Goal: Transaction & Acquisition: Purchase product/service

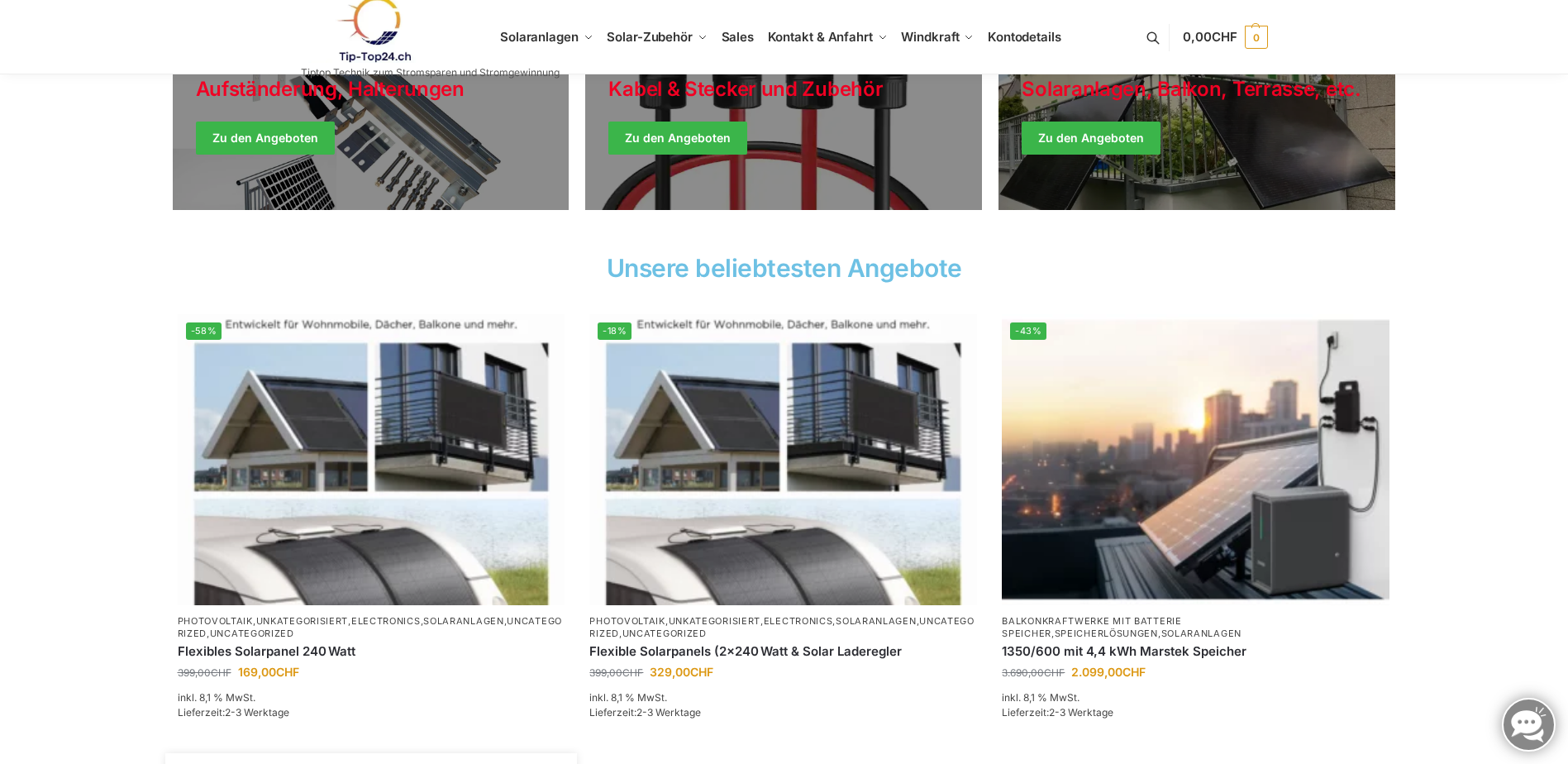
scroll to position [413, 0]
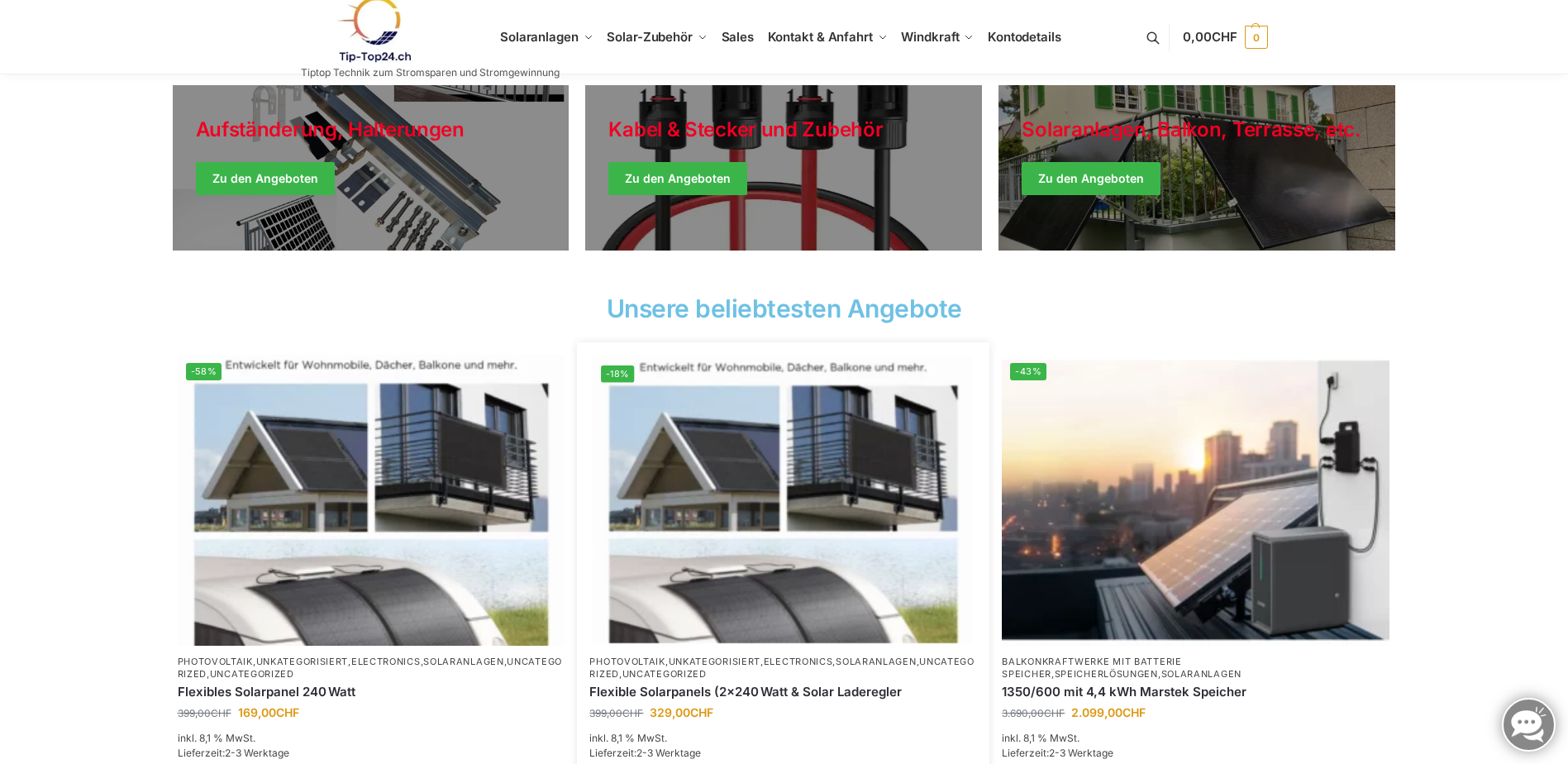
click at [765, 525] on img at bounding box center [784, 500] width 380 height 285
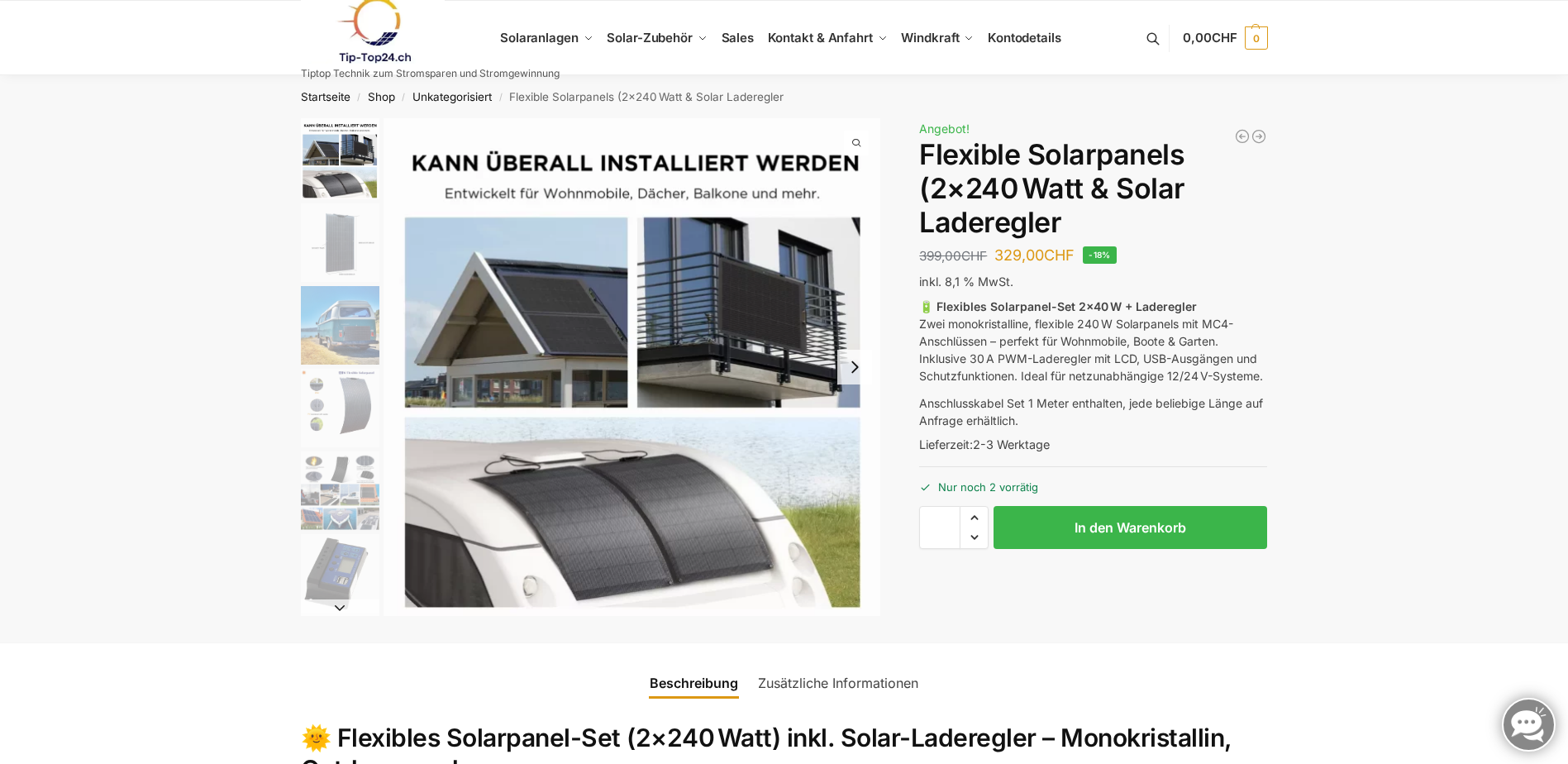
click at [594, 318] on img "1 / 9" at bounding box center [633, 367] width 498 height 498
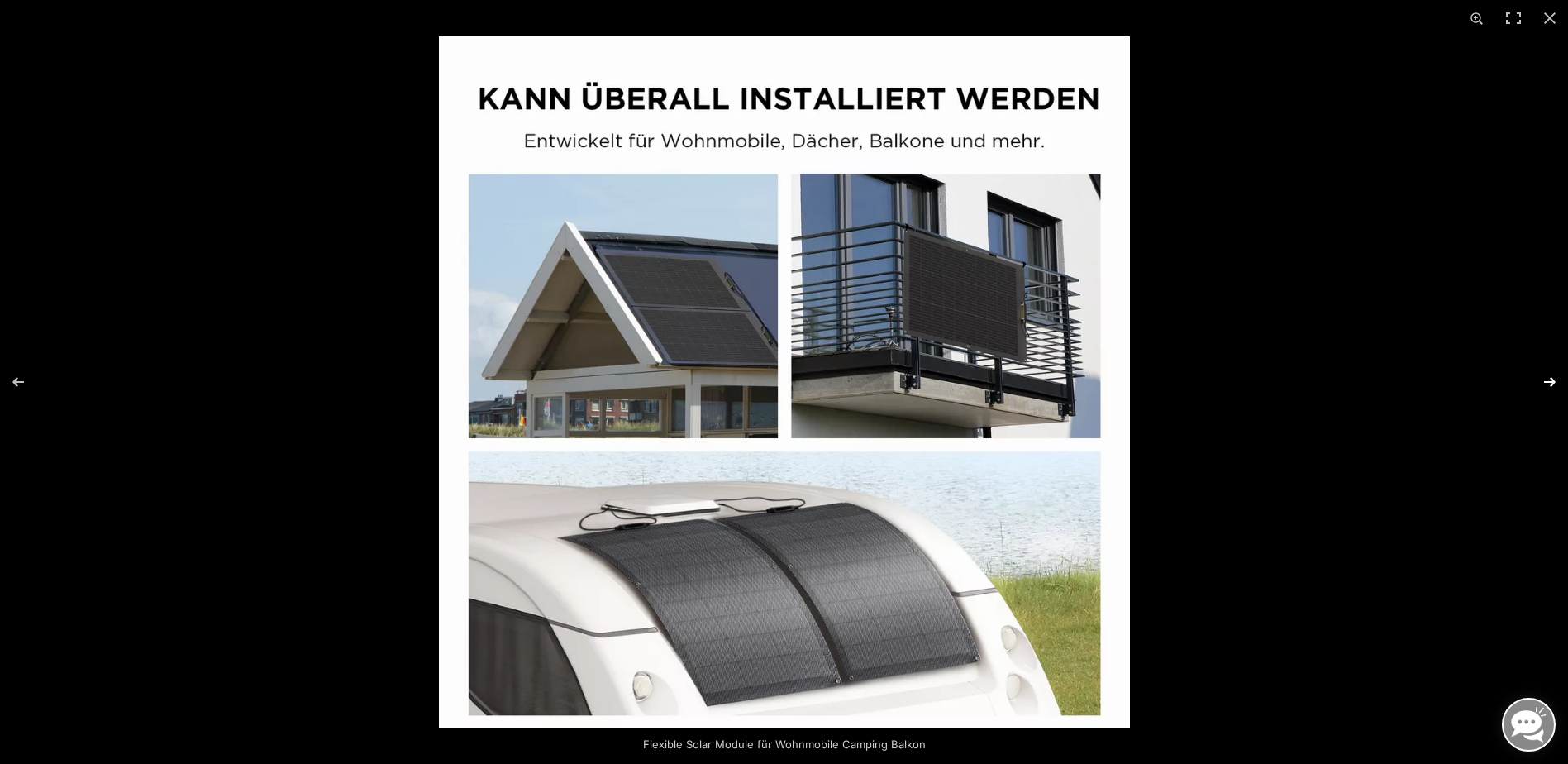
click at [1548, 384] on button "Next (arrow right)" at bounding box center [1539, 382] width 58 height 83
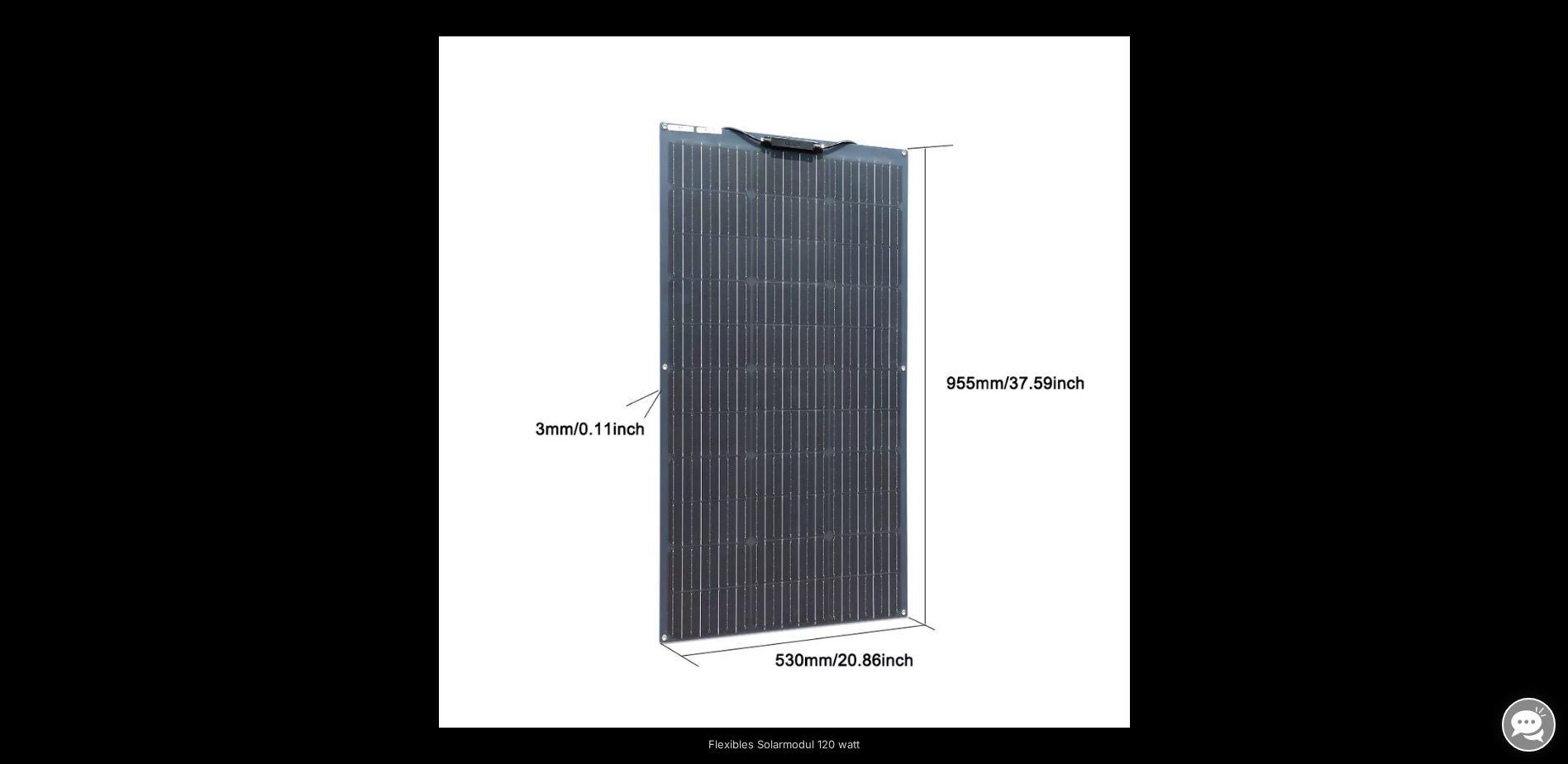
click at [1548, 384] on button "Next (arrow right)" at bounding box center [1539, 382] width 58 height 83
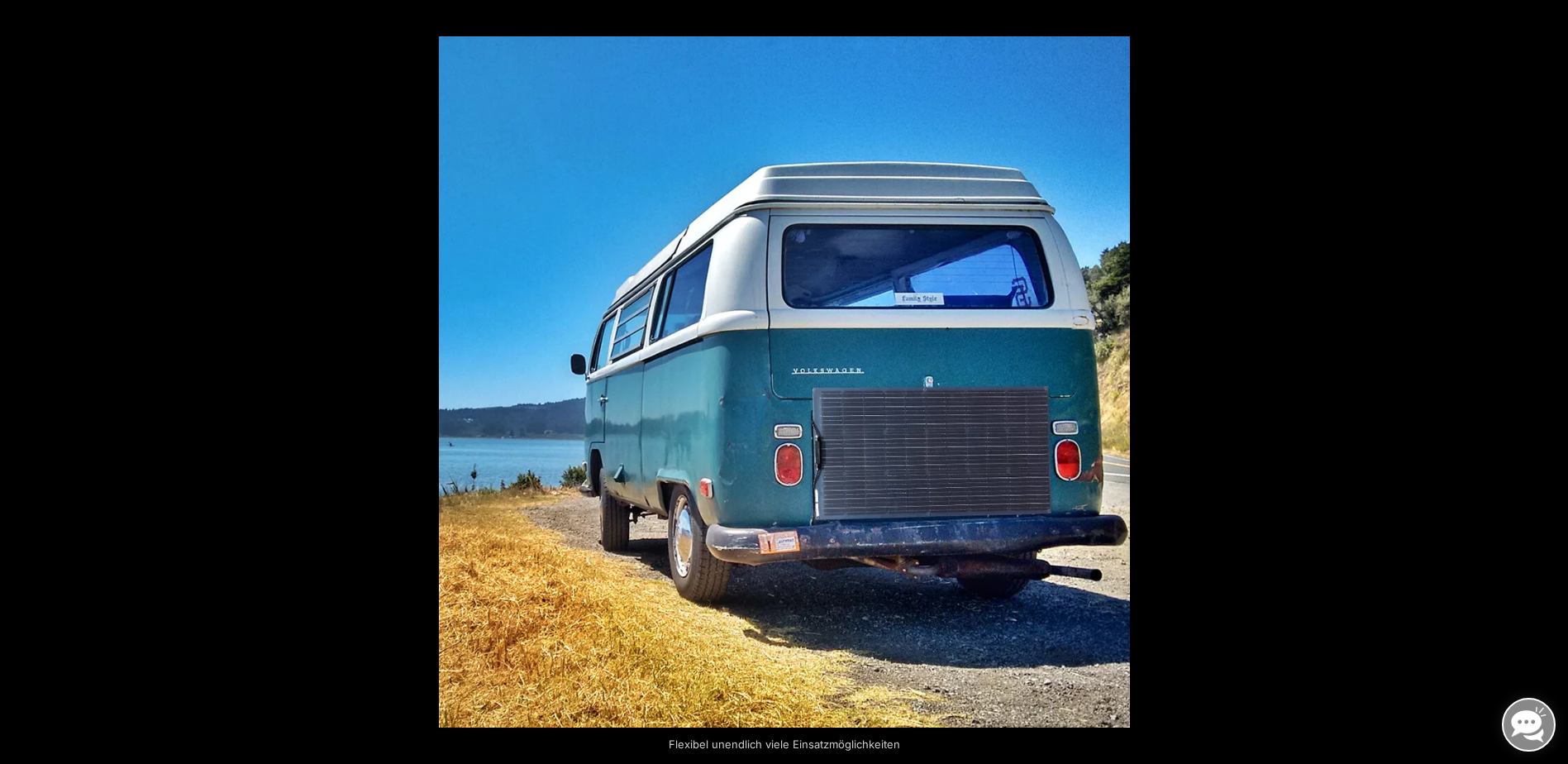
click at [1548, 384] on button "Next (arrow right)" at bounding box center [1539, 382] width 58 height 83
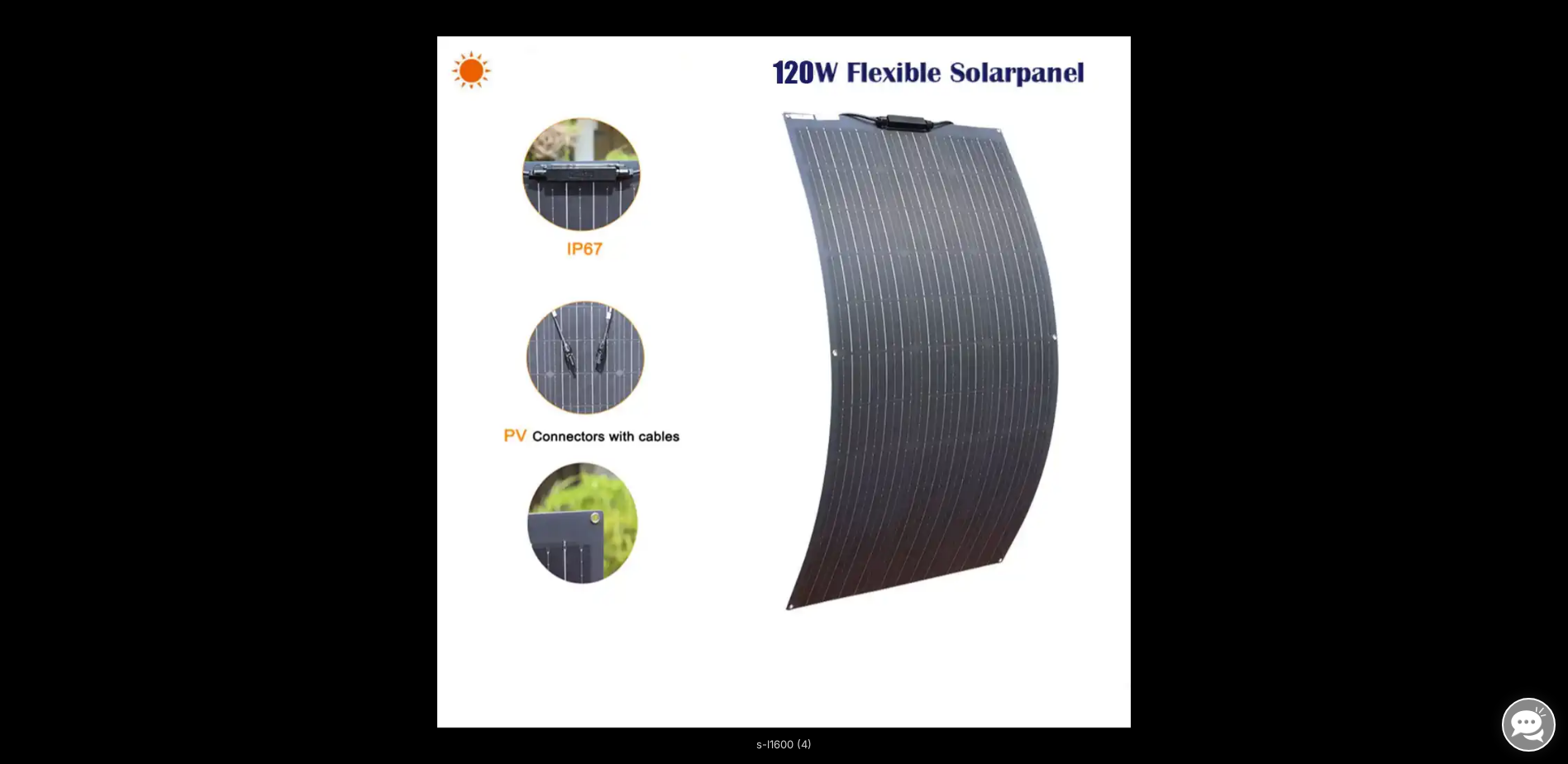
click at [1548, 384] on button "Next (arrow right)" at bounding box center [1539, 382] width 58 height 83
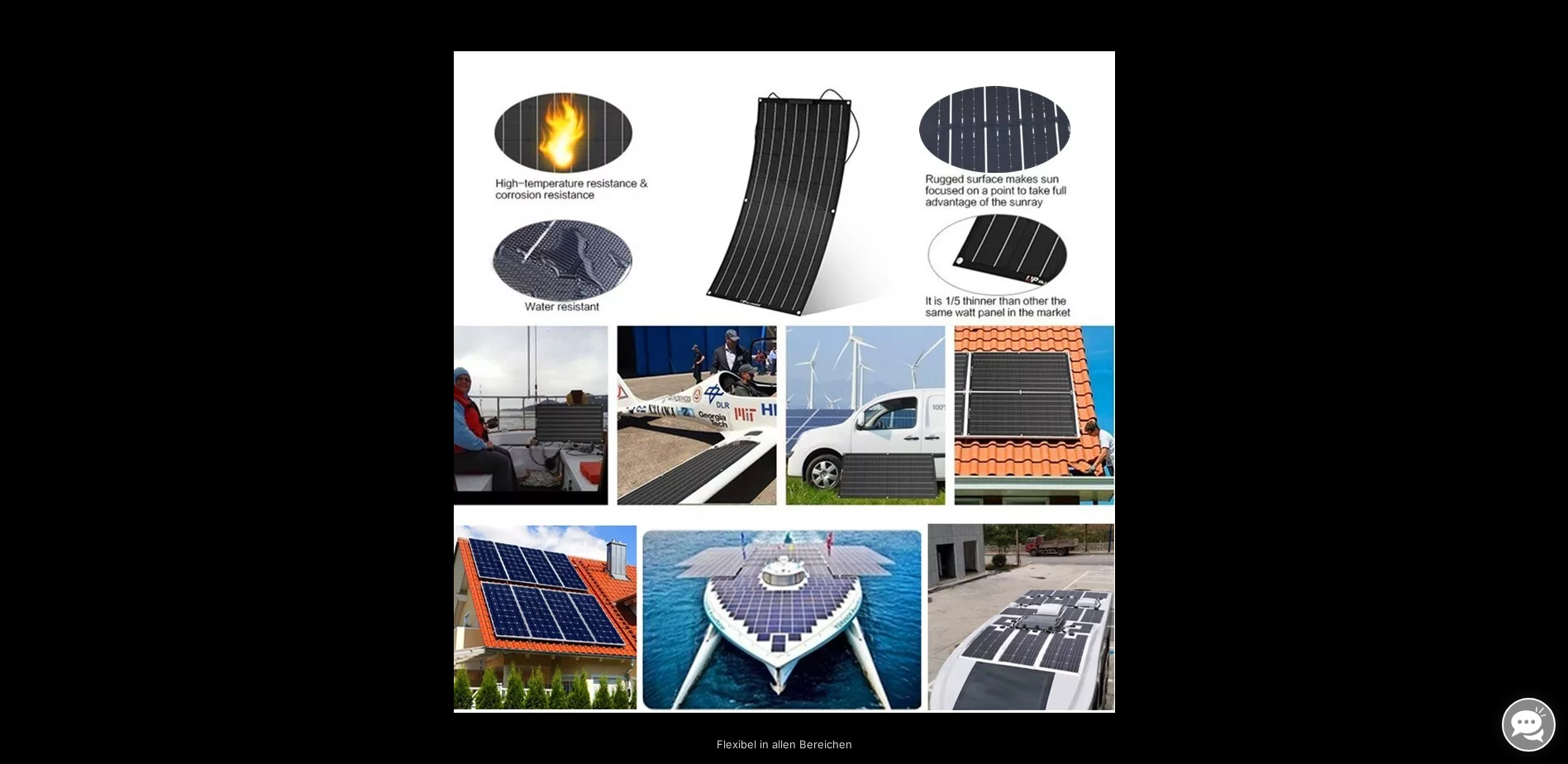
click at [1548, 384] on button "Next (arrow right)" at bounding box center [1539, 382] width 58 height 83
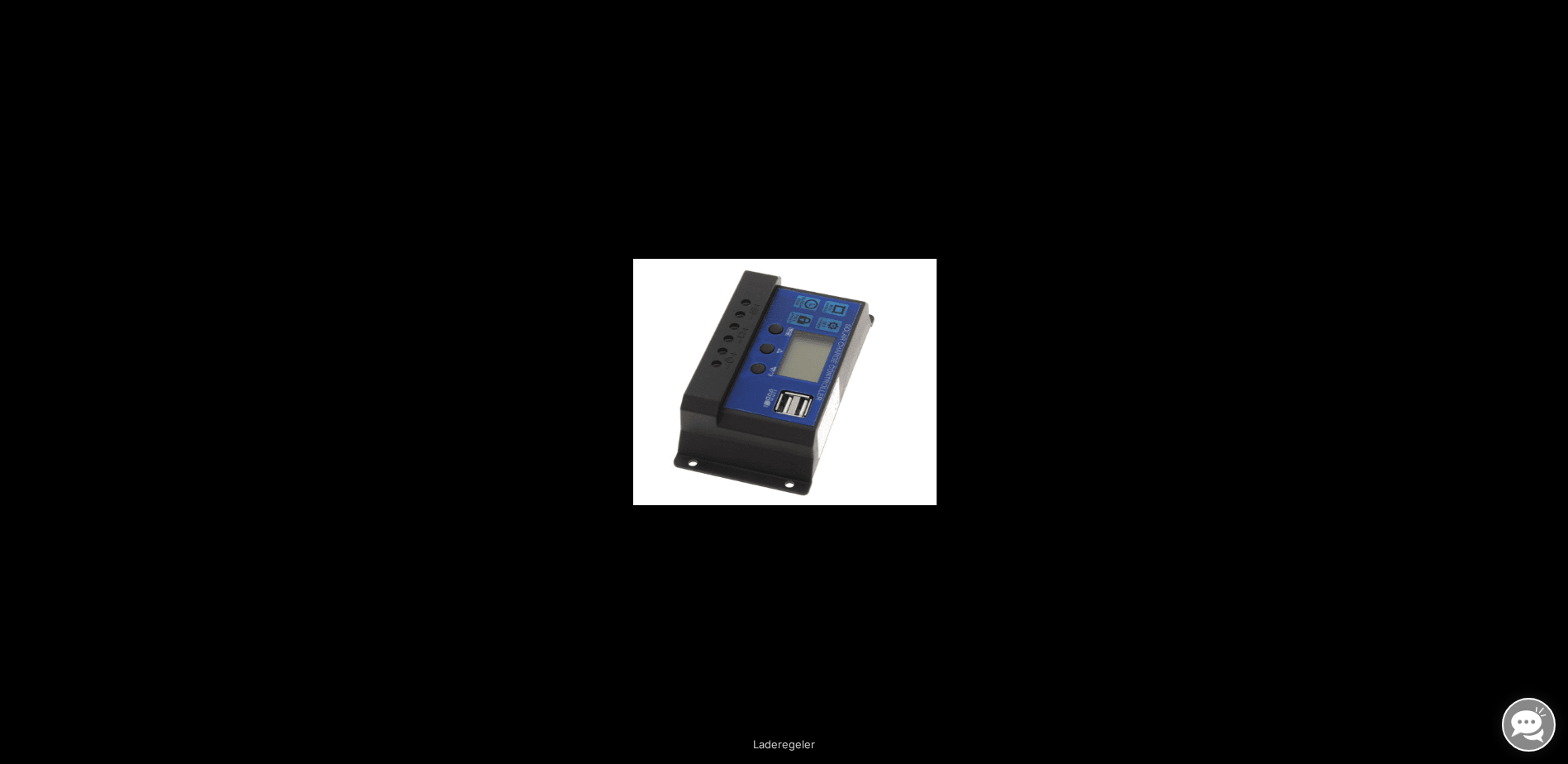
click at [1547, 384] on button "Next (arrow right)" at bounding box center [1539, 382] width 58 height 83
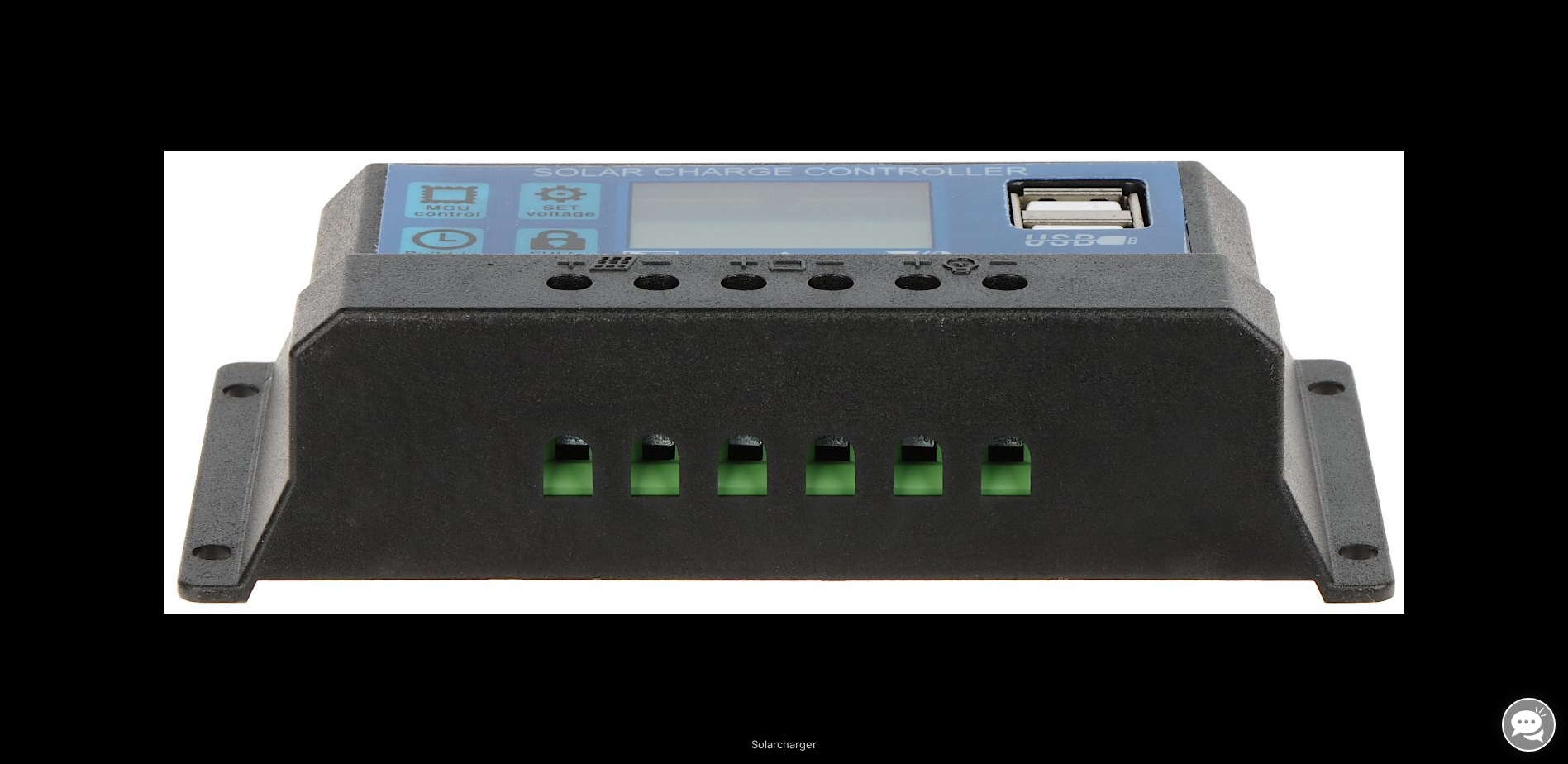
click at [1547, 384] on button "Next (arrow right)" at bounding box center [1539, 382] width 58 height 83
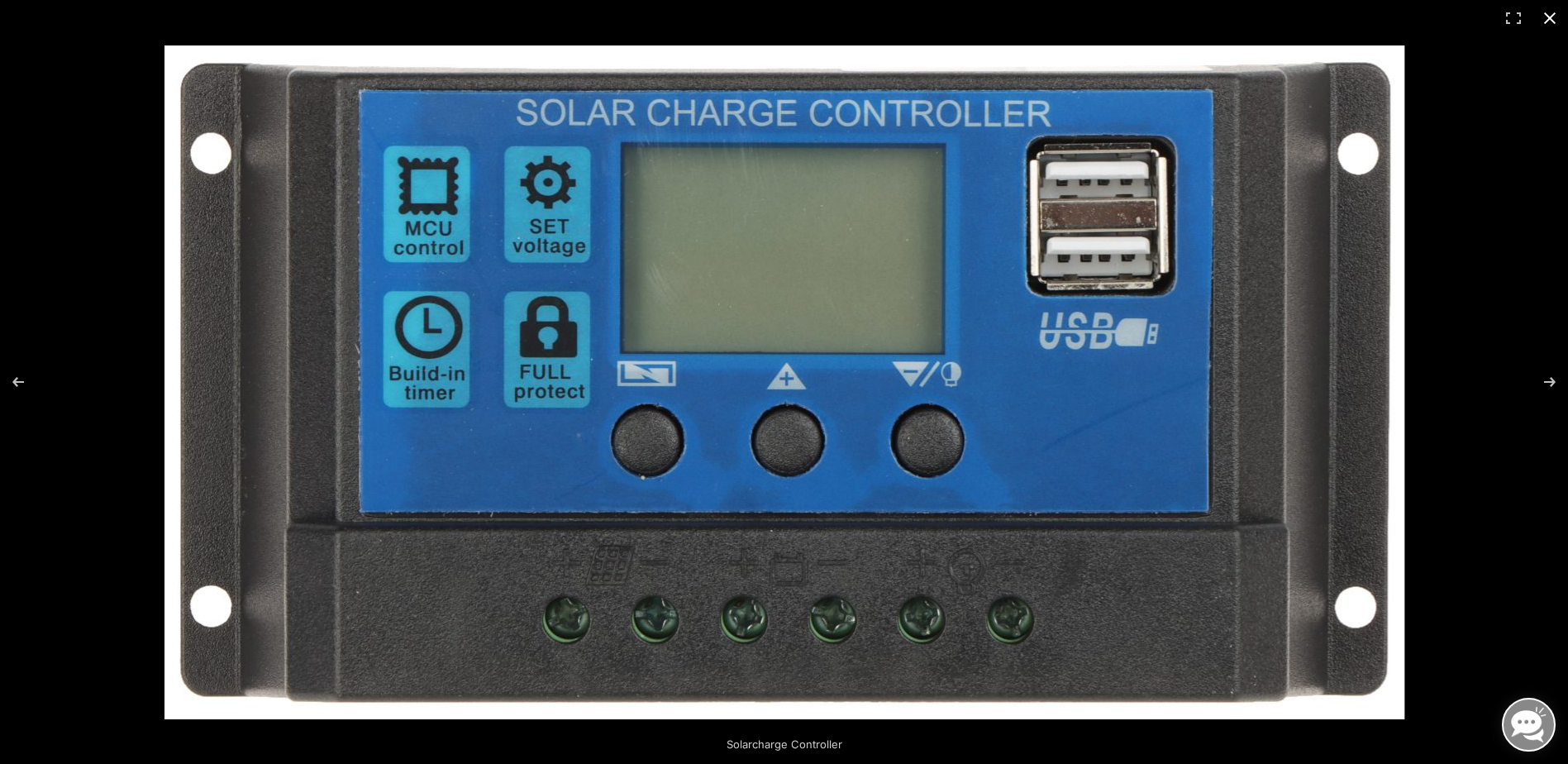
click at [1548, 16] on button "Close (Esc)" at bounding box center [1550, 18] width 36 height 36
